Goal: Find specific page/section: Find specific page/section

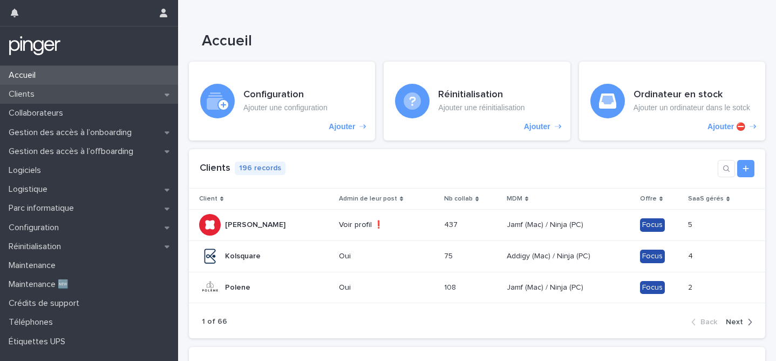
click at [48, 91] on div "Clients" at bounding box center [89, 94] width 178 height 19
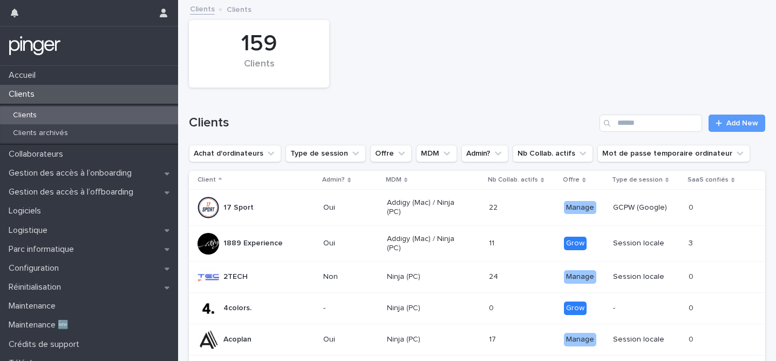
click at [106, 113] on div "Clients" at bounding box center [89, 115] width 178 height 18
click at [641, 126] on input "Search" at bounding box center [651, 122] width 103 height 17
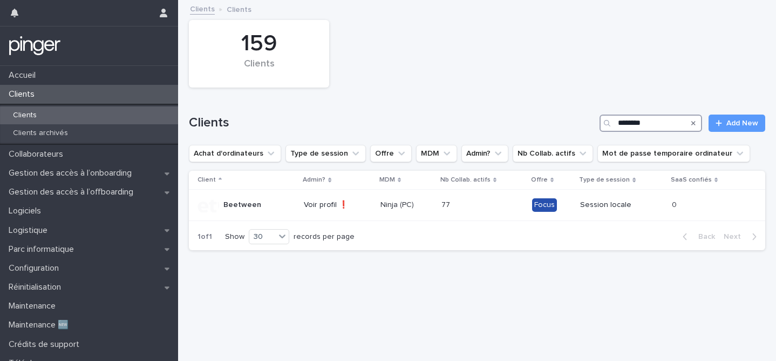
type input "********"
click at [254, 208] on p "Beetween" at bounding box center [242, 204] width 38 height 9
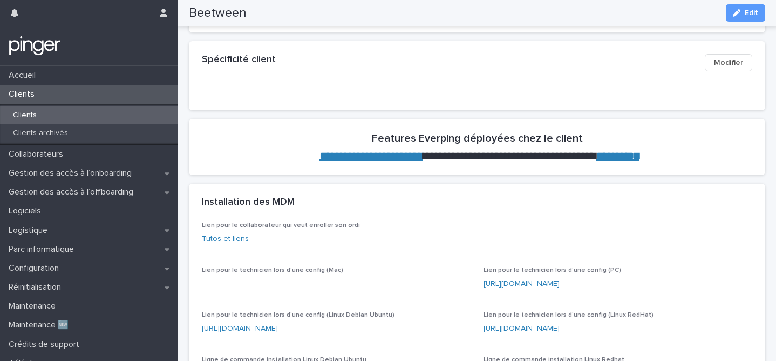
scroll to position [269, 0]
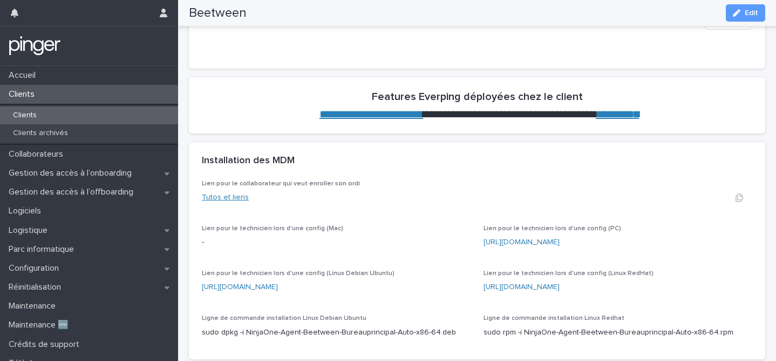
click at [237, 196] on link "Tutos et liens" at bounding box center [225, 197] width 47 height 8
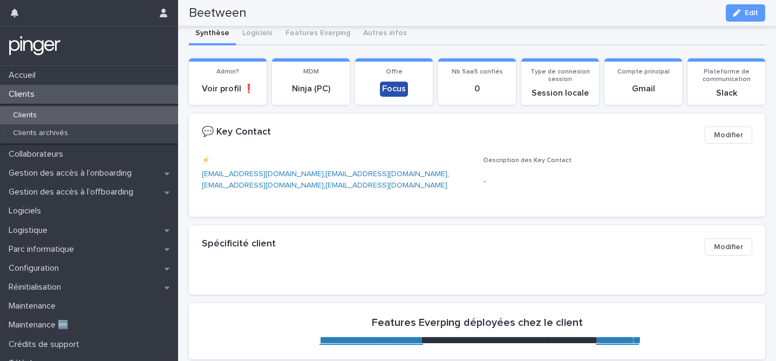
scroll to position [0, 0]
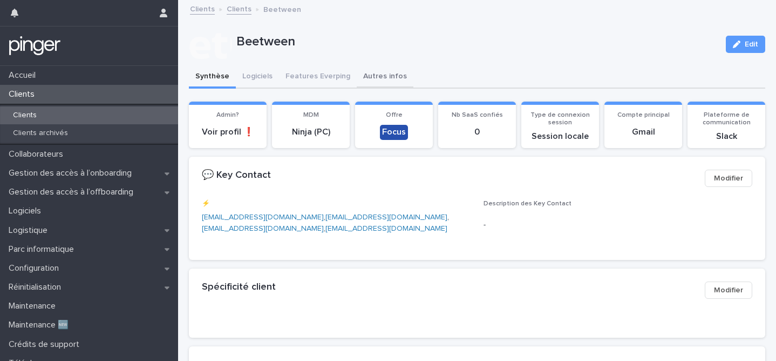
click at [382, 74] on button "Autres infos" at bounding box center [385, 77] width 57 height 23
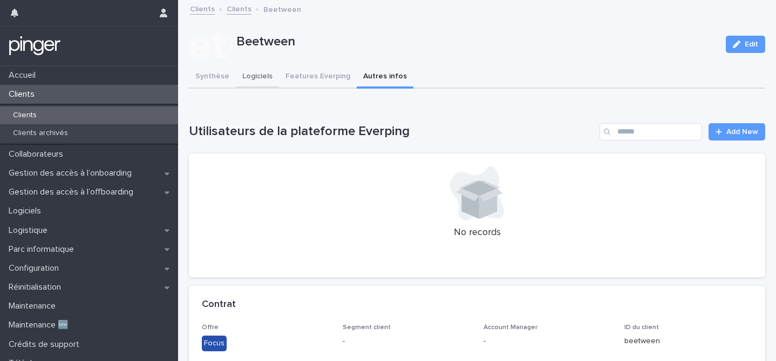
click at [249, 74] on button "Logiciels" at bounding box center [257, 77] width 43 height 23
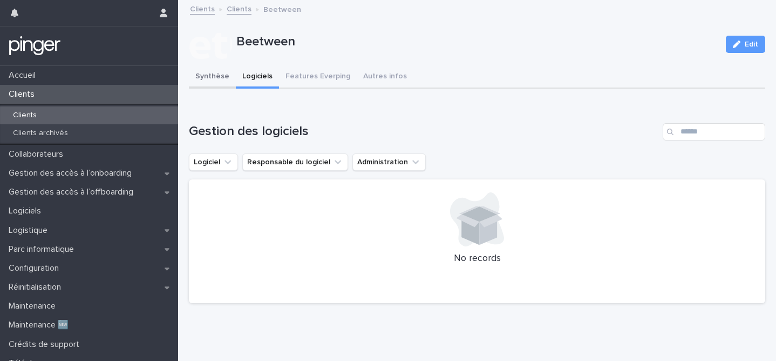
click at [217, 74] on button "Synthèse" at bounding box center [212, 77] width 47 height 23
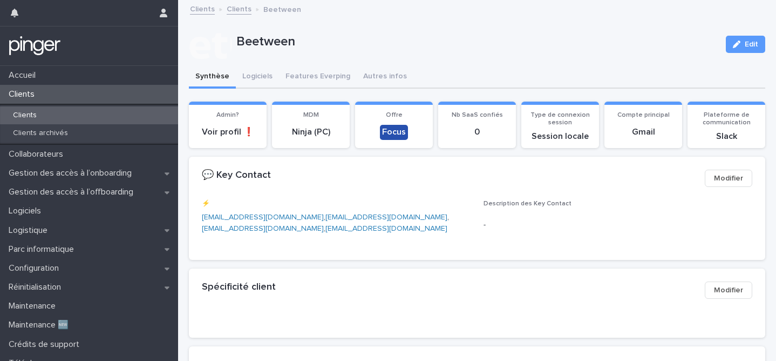
click at [217, 74] on button "Synthèse" at bounding box center [212, 77] width 47 height 23
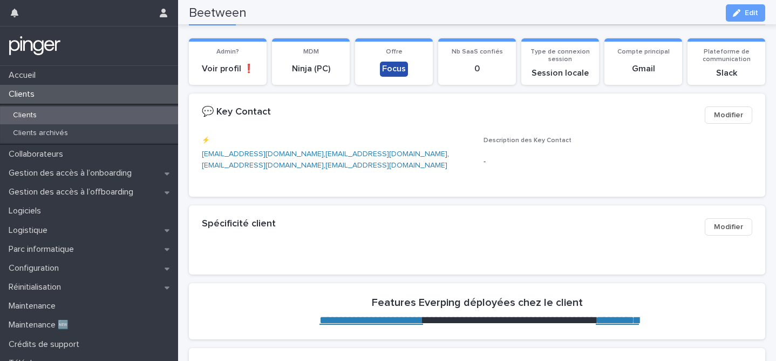
scroll to position [61, 0]
